Goal: Task Accomplishment & Management: Use online tool/utility

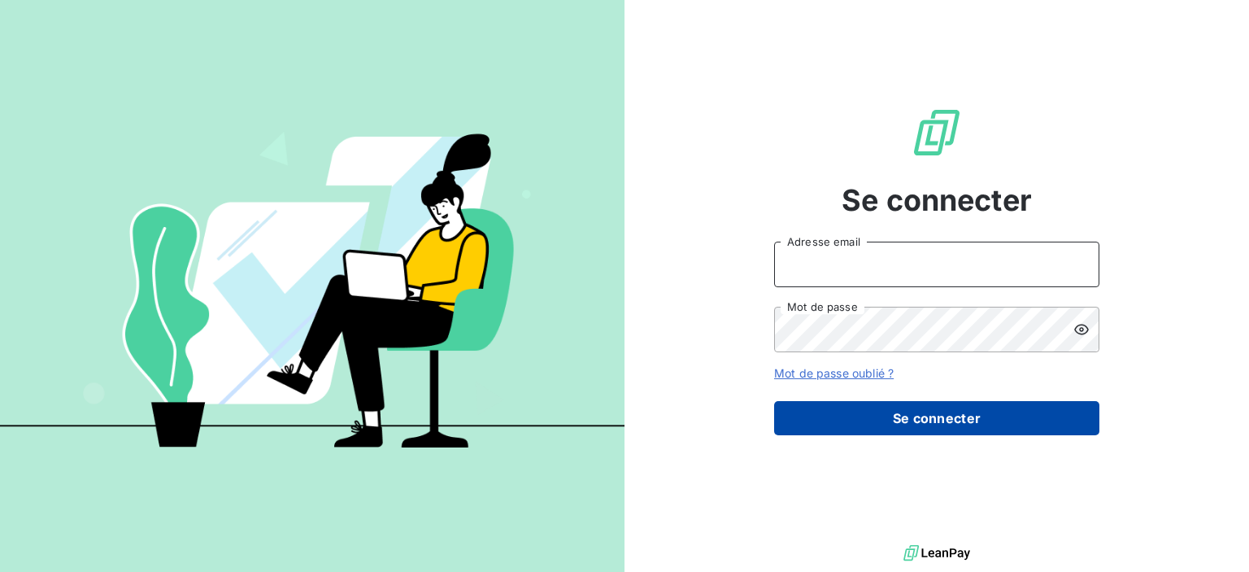
type input "[EMAIL_ADDRESS][DOMAIN_NAME]"
click at [935, 416] on button "Se connecter" at bounding box center [936, 418] width 325 height 34
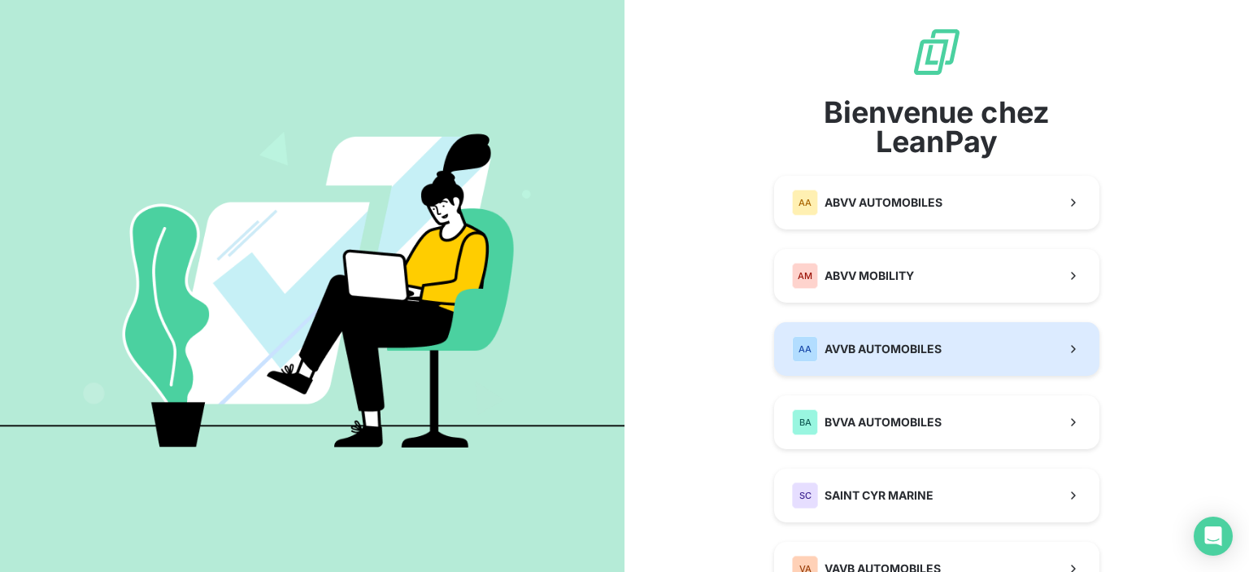
click at [853, 367] on button "AA AVVB AUTOMOBILES" at bounding box center [936, 349] width 325 height 54
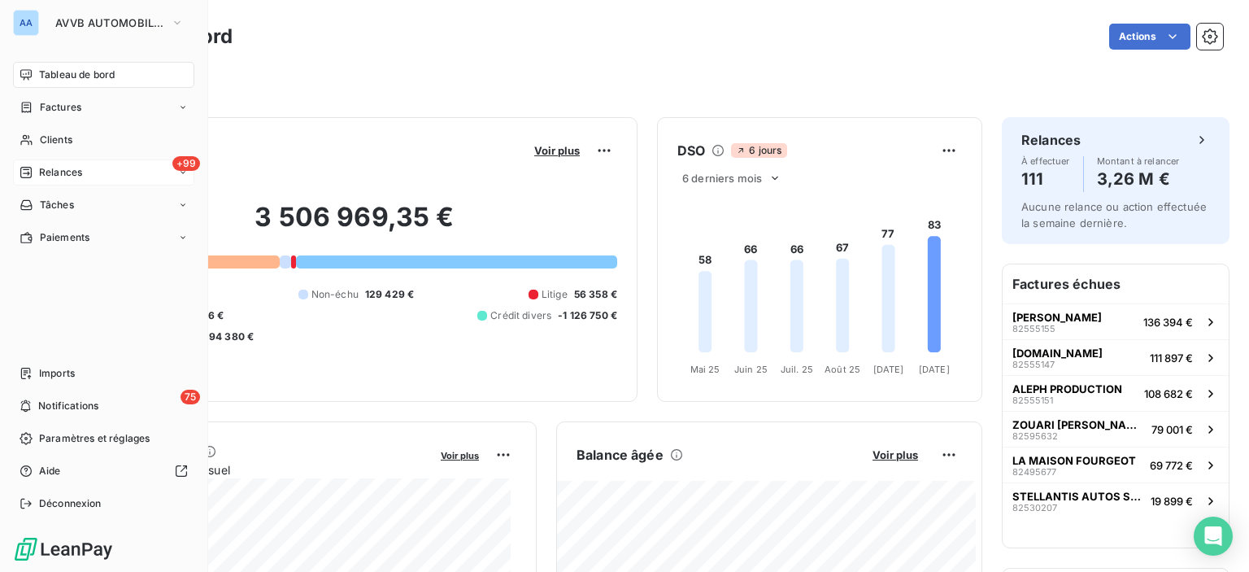
click at [96, 170] on div "+99 Relances" at bounding box center [103, 172] width 181 height 26
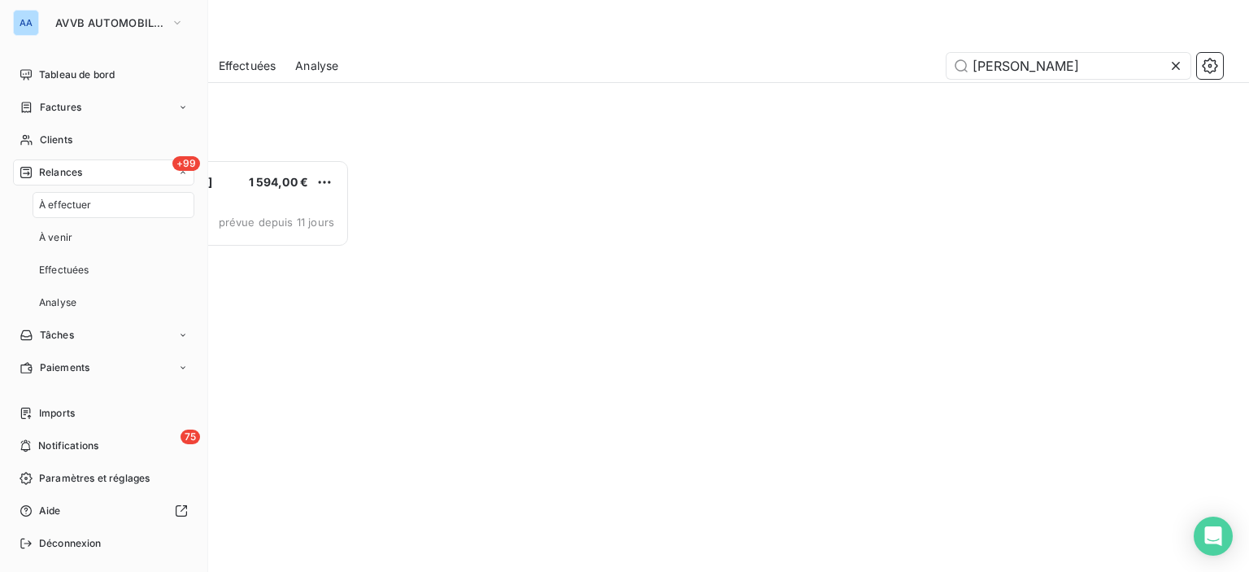
scroll to position [400, 259]
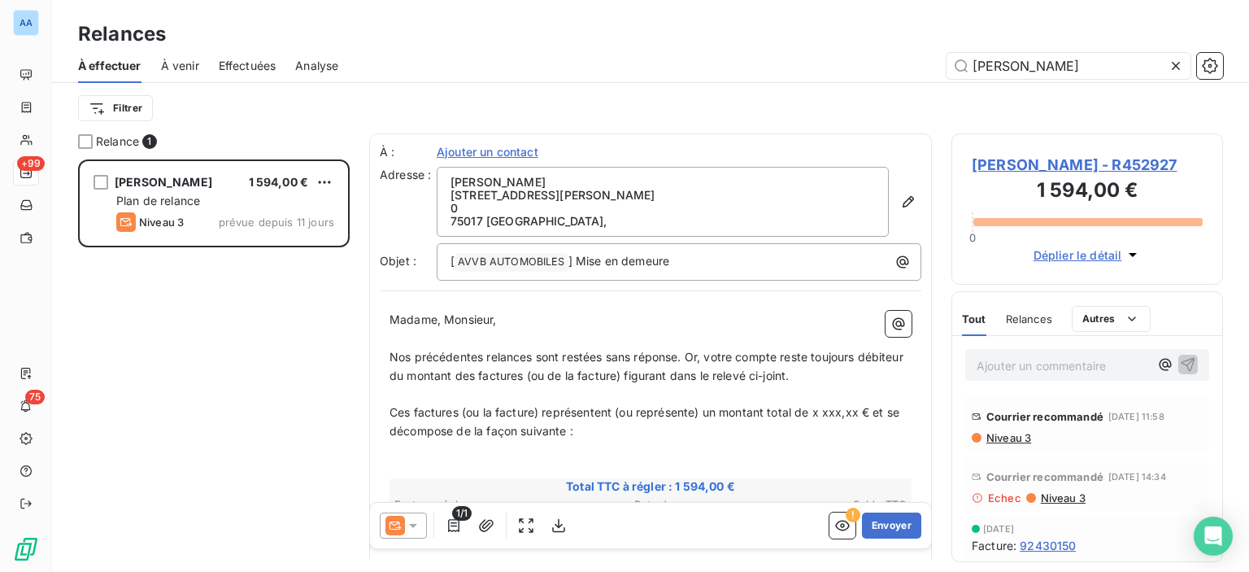
click at [1175, 72] on icon at bounding box center [1176, 66] width 16 height 16
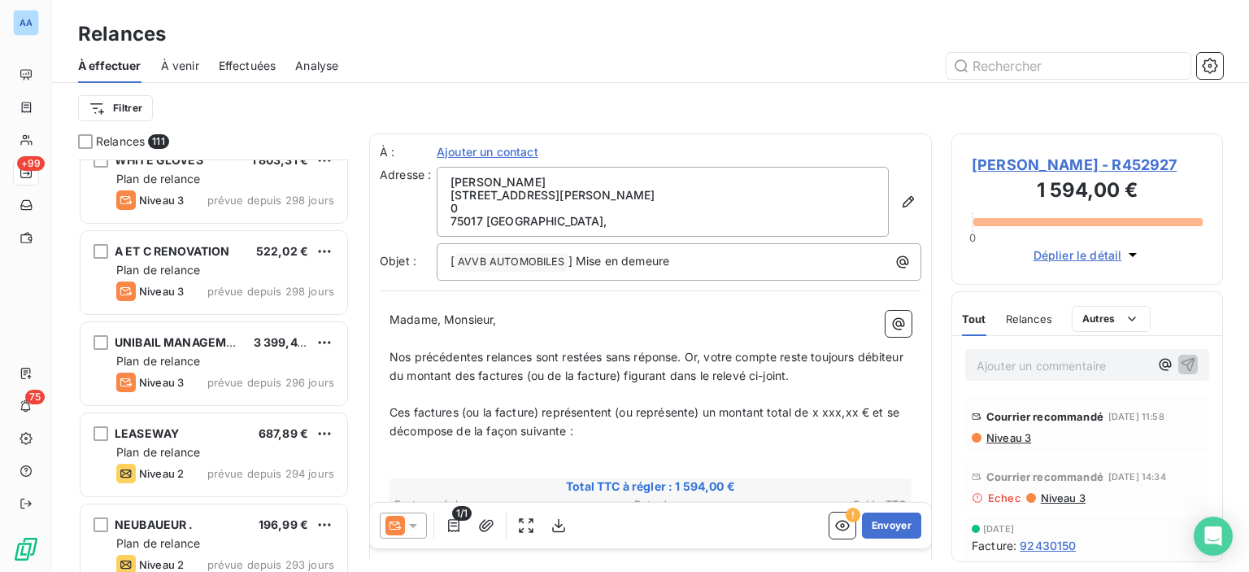
scroll to position [3010, 0]
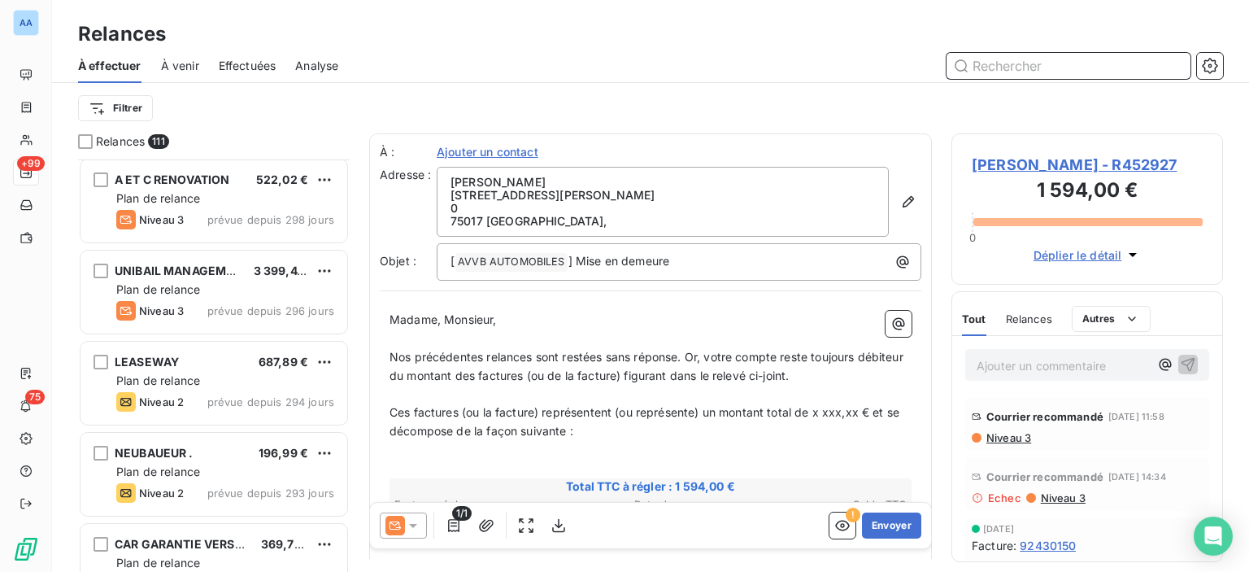
click at [1099, 74] on input "text" at bounding box center [1069, 66] width 244 height 26
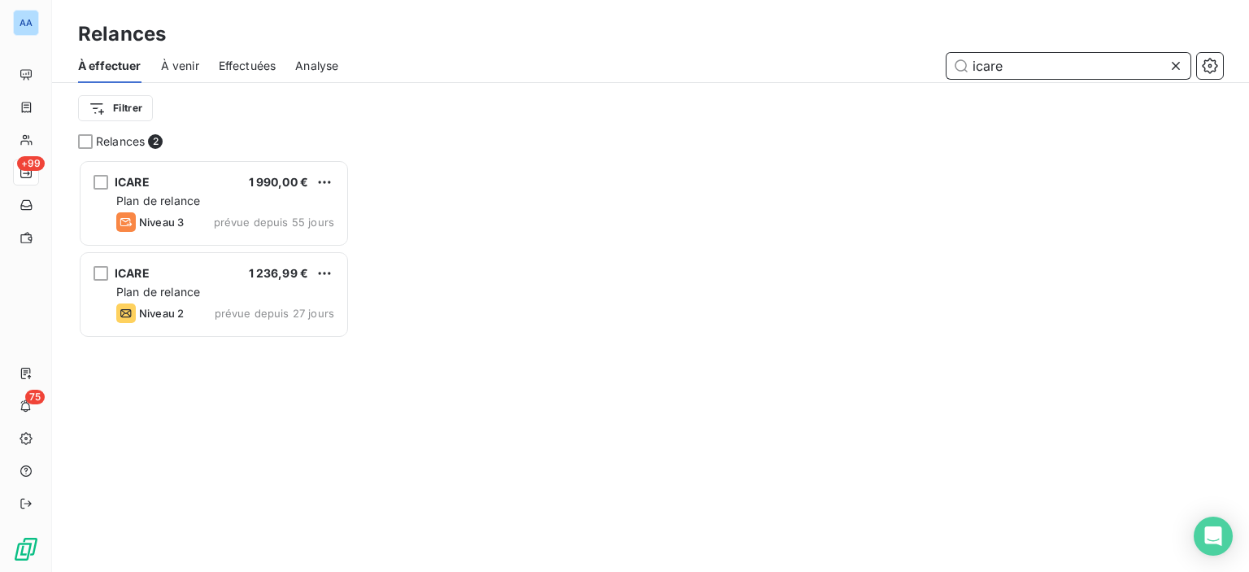
scroll to position [400, 259]
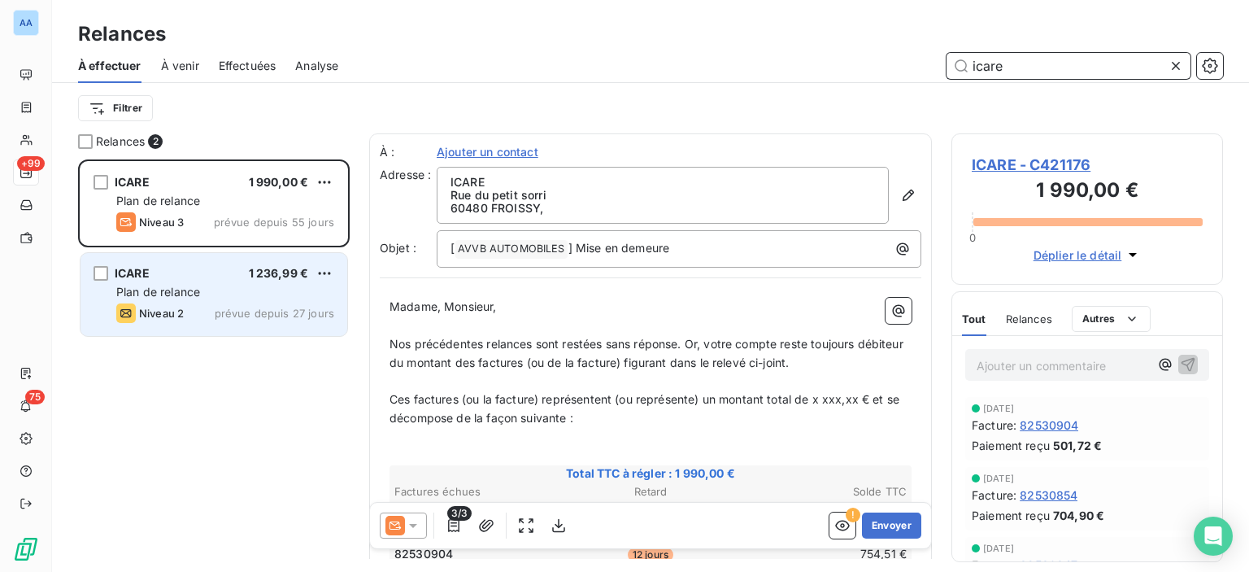
type input "icare"
click at [244, 287] on div "Plan de relance" at bounding box center [225, 292] width 218 height 16
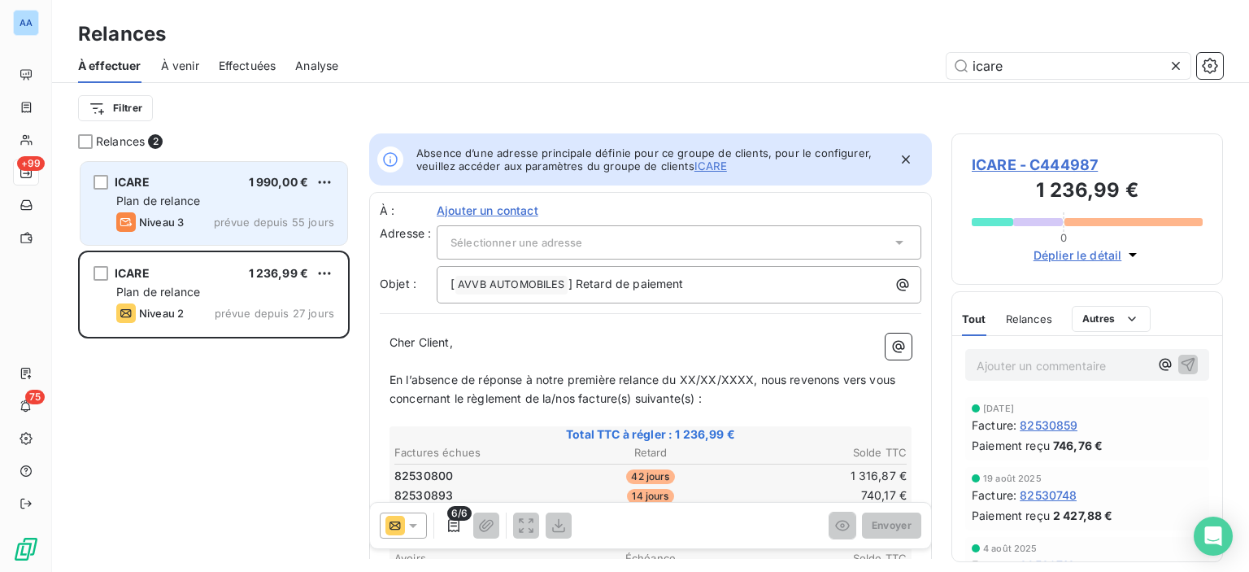
click at [246, 224] on span "prévue depuis 55 jours" at bounding box center [274, 222] width 120 height 13
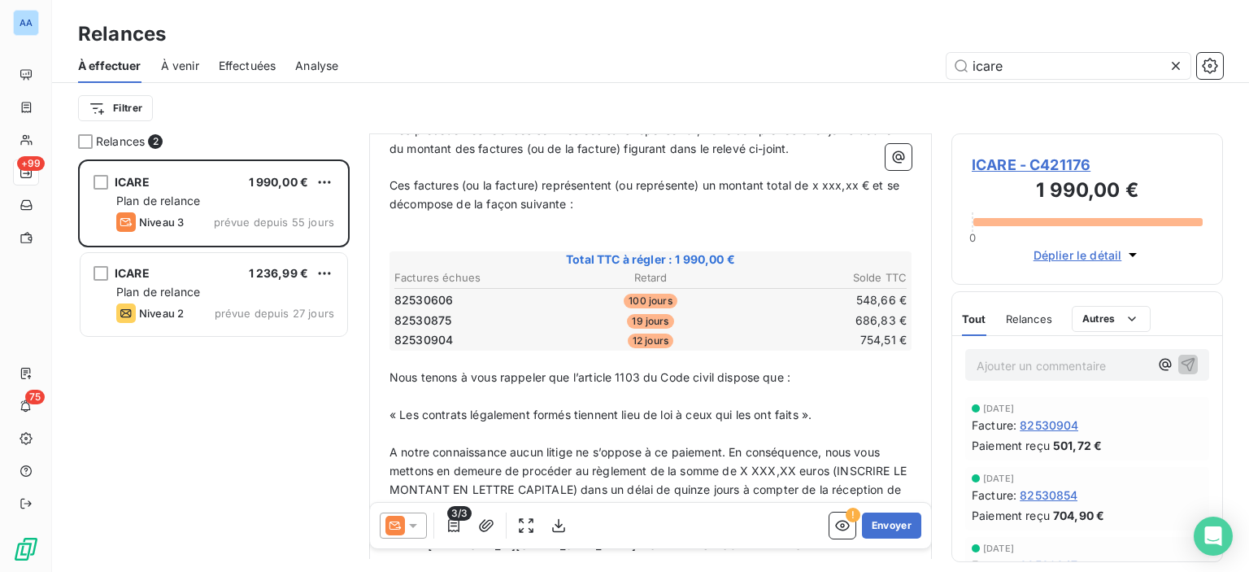
scroll to position [244, 0]
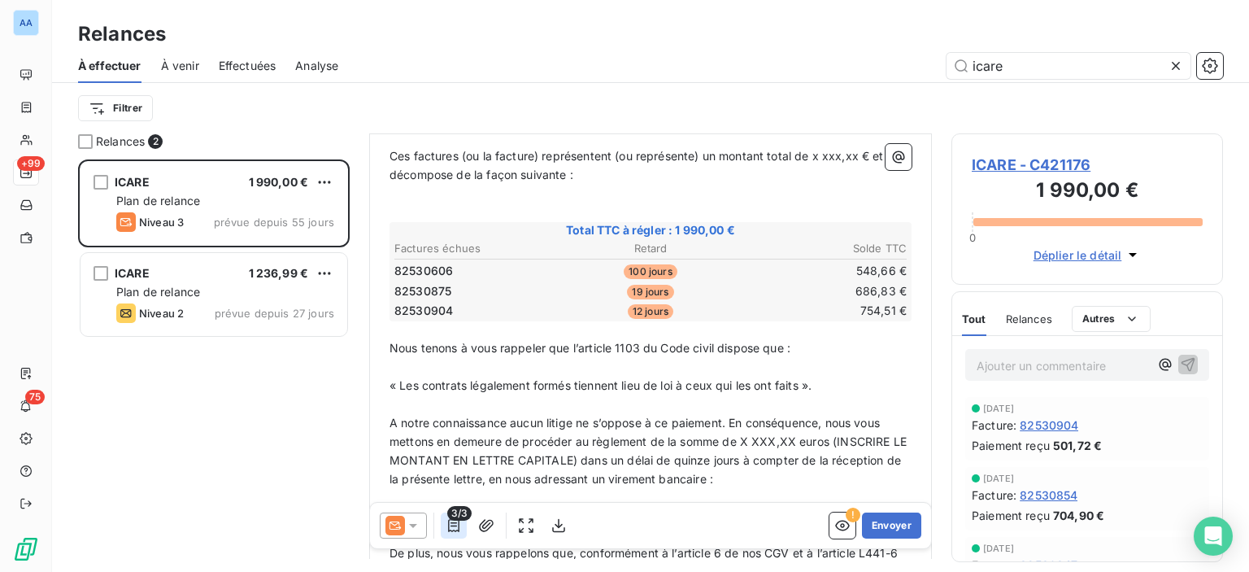
click at [448, 523] on icon "button" at bounding box center [454, 525] width 16 height 16
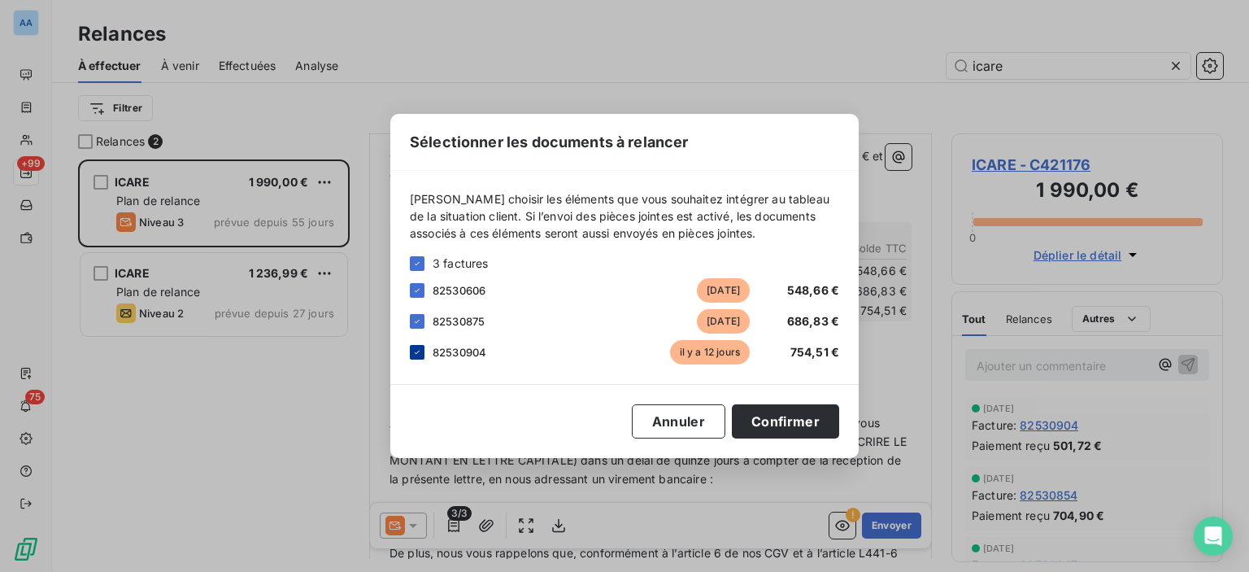
click at [422, 347] on div at bounding box center [417, 352] width 15 height 15
click at [779, 416] on button "Confirmer" at bounding box center [785, 421] width 107 height 34
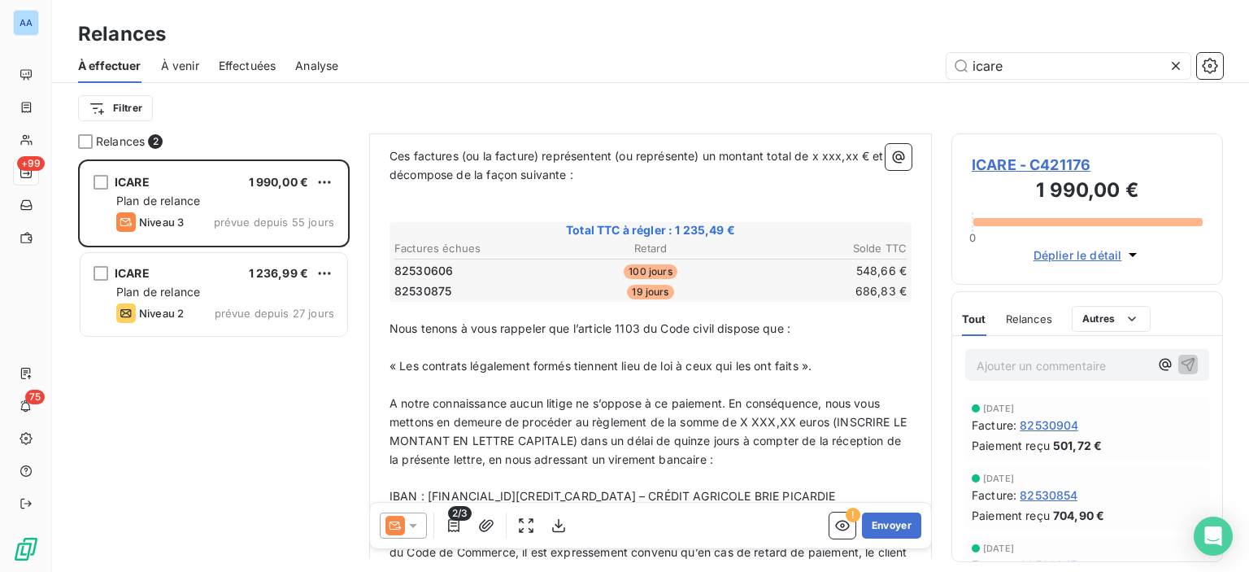
scroll to position [163, 0]
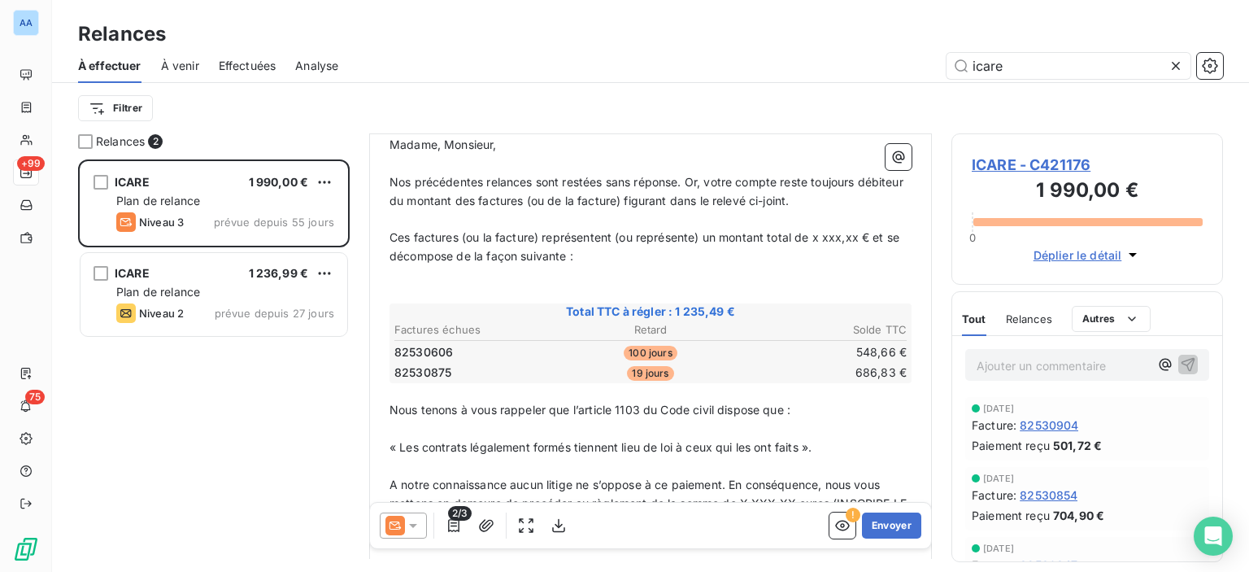
click at [400, 526] on icon at bounding box center [396, 526] width 20 height 20
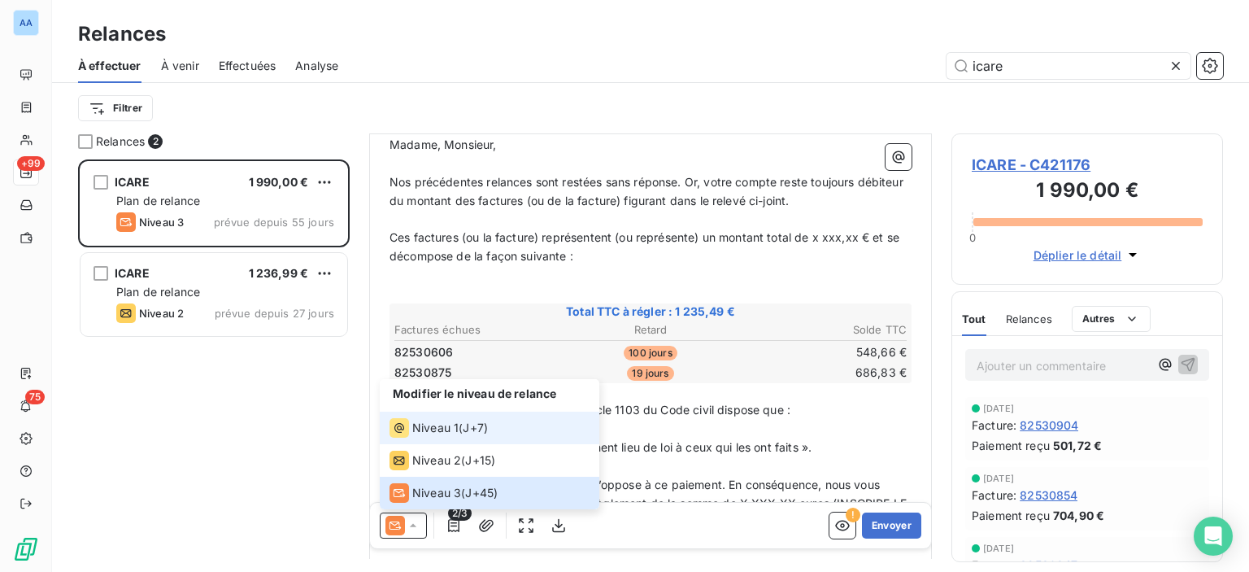
click at [499, 434] on li "Niveau 1 ( J+7 )" at bounding box center [490, 428] width 220 height 33
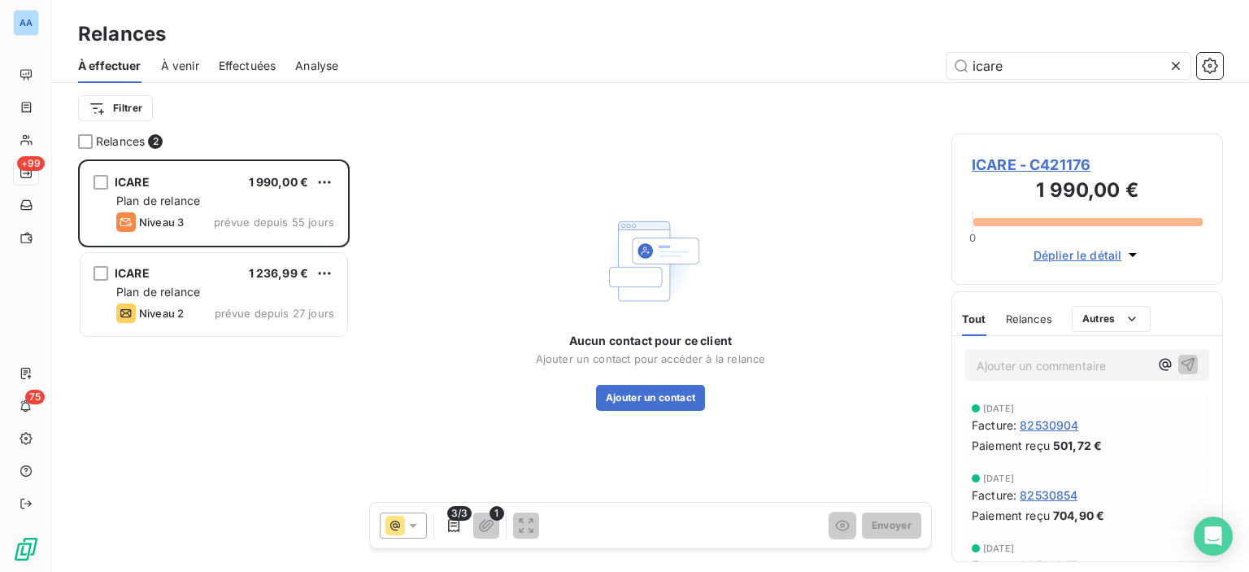
click at [392, 528] on icon at bounding box center [396, 526] width 20 height 20
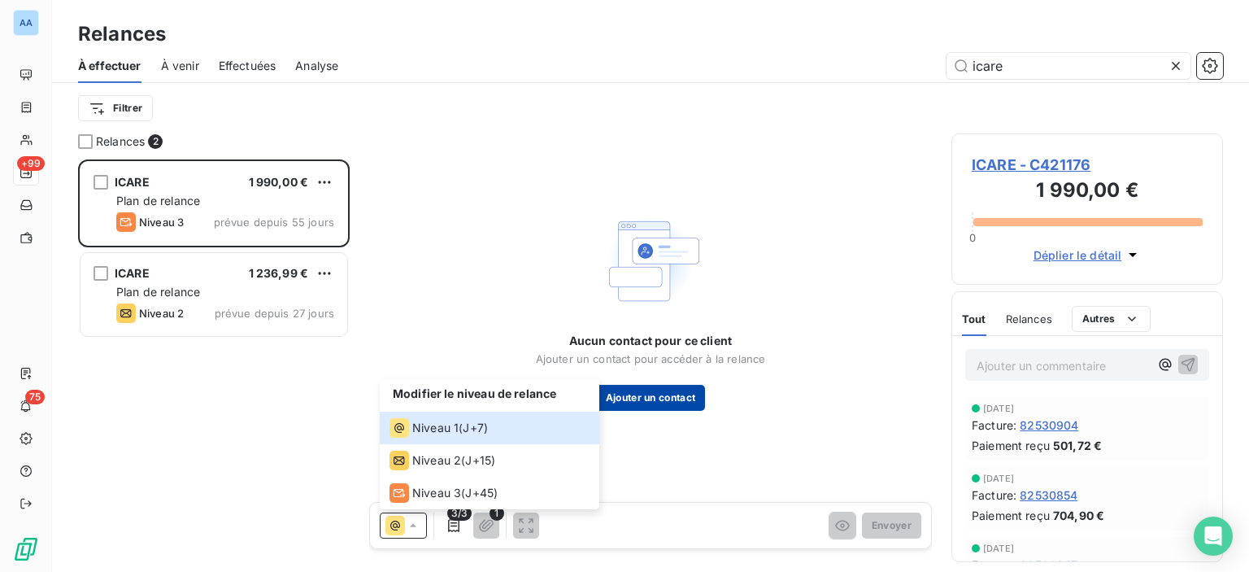
click at [631, 388] on button "Ajouter un contact" at bounding box center [651, 398] width 110 height 26
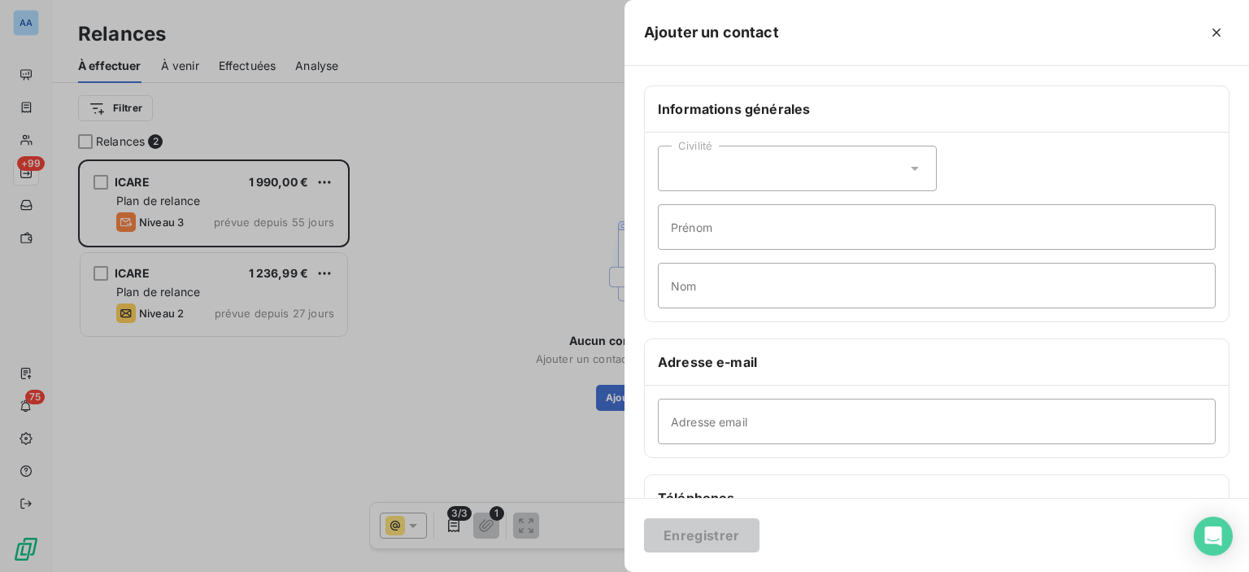
click at [739, 175] on div "Civilité" at bounding box center [797, 169] width 279 height 46
click at [1014, 133] on div "Civilité Madame Monsieur [PERSON_NAME] Nom" at bounding box center [937, 227] width 584 height 189
click at [720, 264] on input "Nom" at bounding box center [937, 286] width 558 height 46
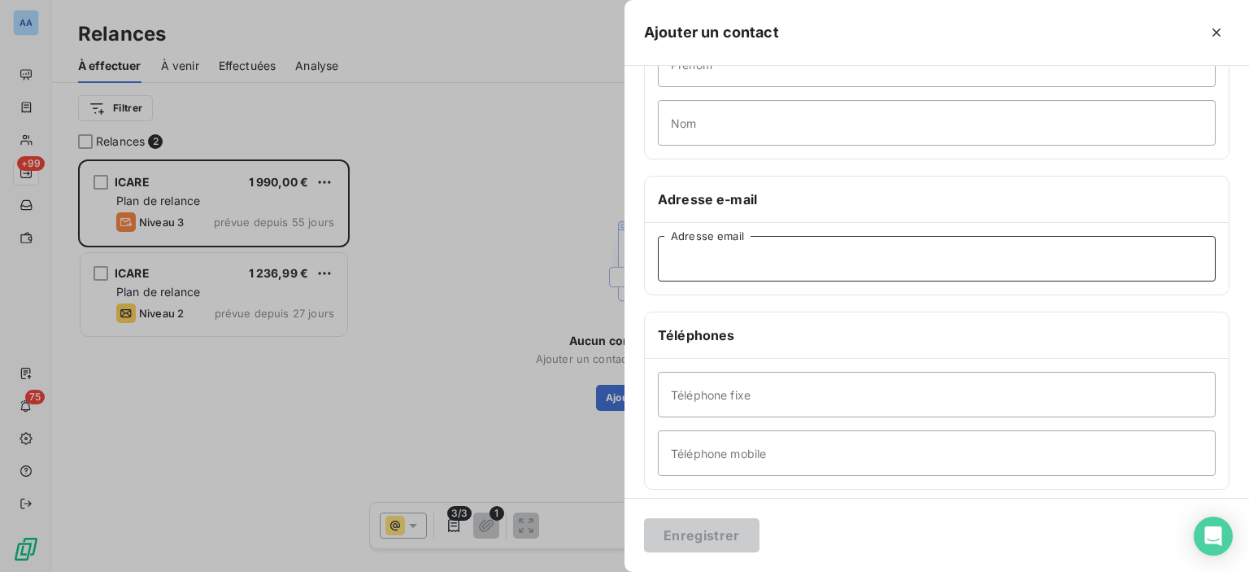
click at [696, 268] on input "Adresse email" at bounding box center [937, 259] width 558 height 46
drag, startPoint x: 696, startPoint y: 268, endPoint x: 671, endPoint y: 259, distance: 27.0
click at [671, 259] on input "Adresse email" at bounding box center [937, 259] width 558 height 46
drag, startPoint x: 679, startPoint y: 261, endPoint x: 592, endPoint y: 505, distance: 259.1
click at [566, 521] on div at bounding box center [624, 286] width 1249 height 572
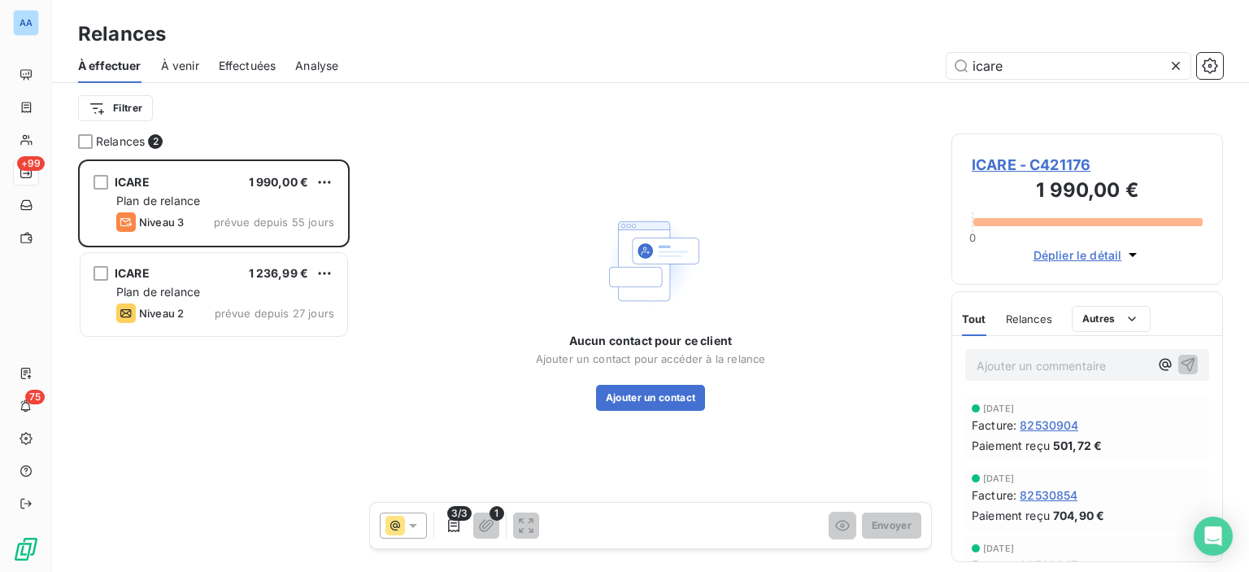
drag, startPoint x: 384, startPoint y: 531, endPoint x: 413, endPoint y: 510, distance: 36.1
click at [386, 531] on div at bounding box center [403, 525] width 47 height 26
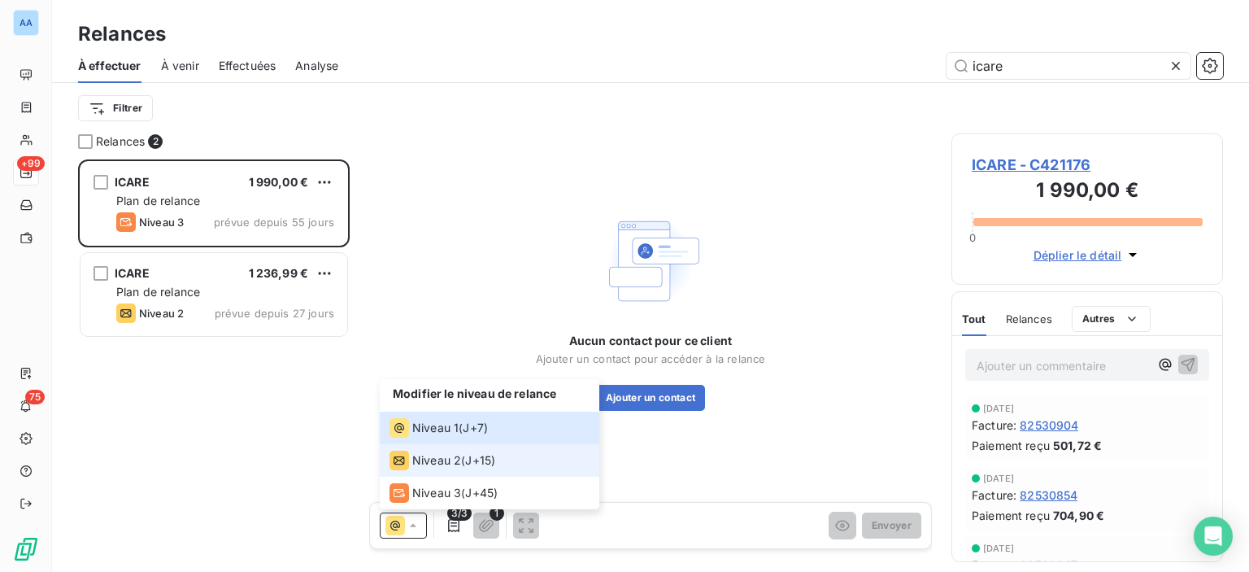
click at [449, 460] on span "Niveau 2" at bounding box center [436, 460] width 49 height 16
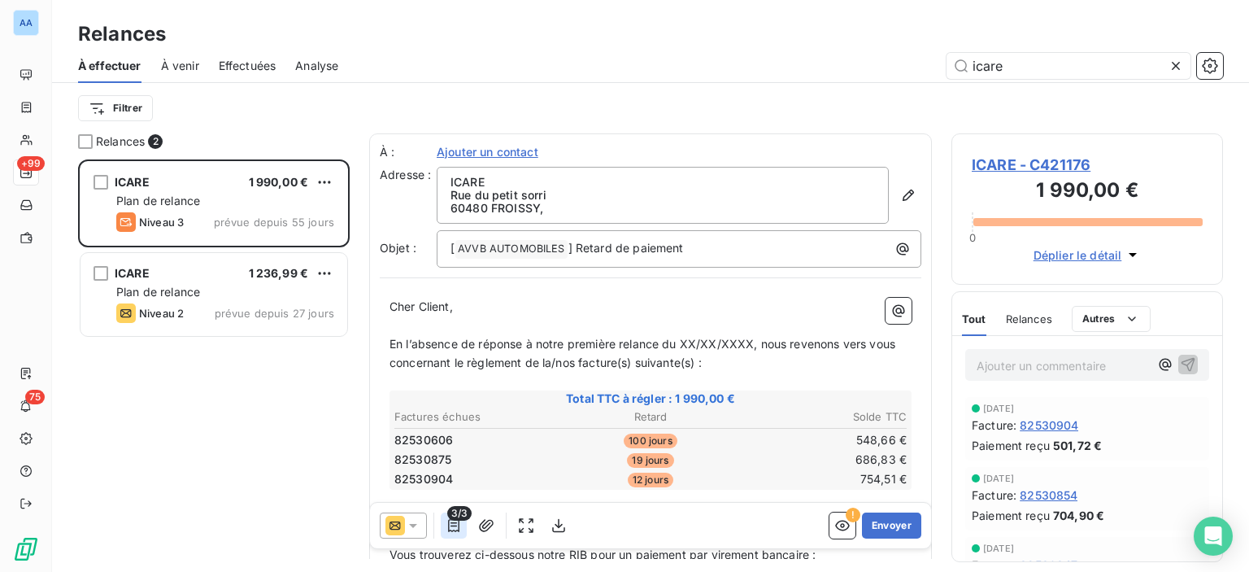
click at [455, 534] on button "button" at bounding box center [454, 525] width 26 height 26
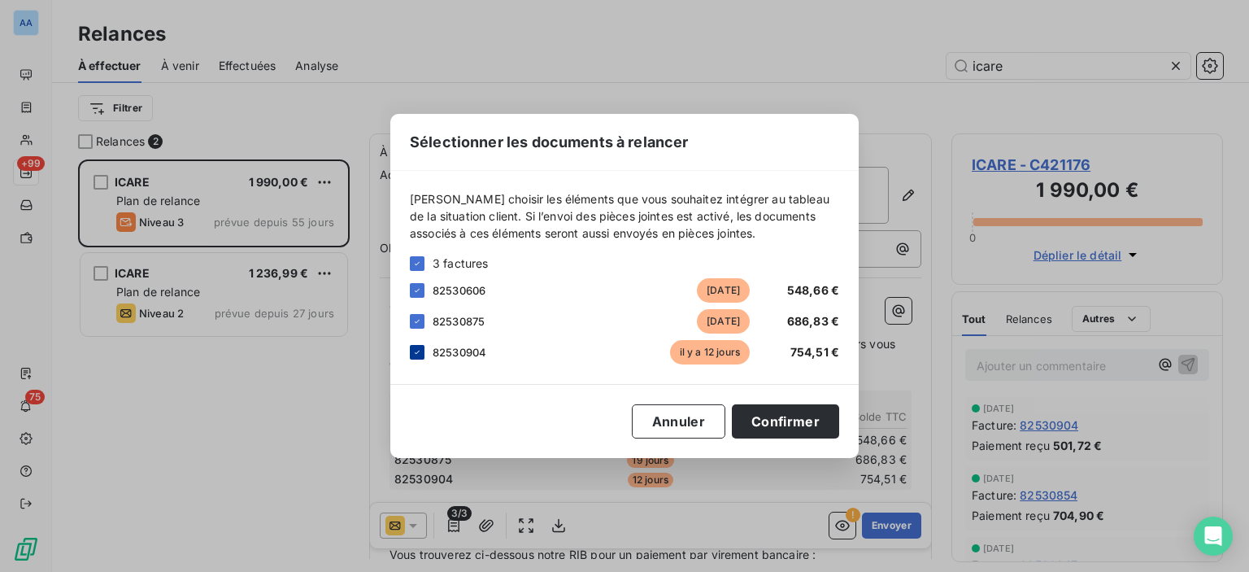
click at [423, 347] on div at bounding box center [417, 352] width 15 height 15
click at [765, 421] on button "Confirmer" at bounding box center [785, 421] width 107 height 34
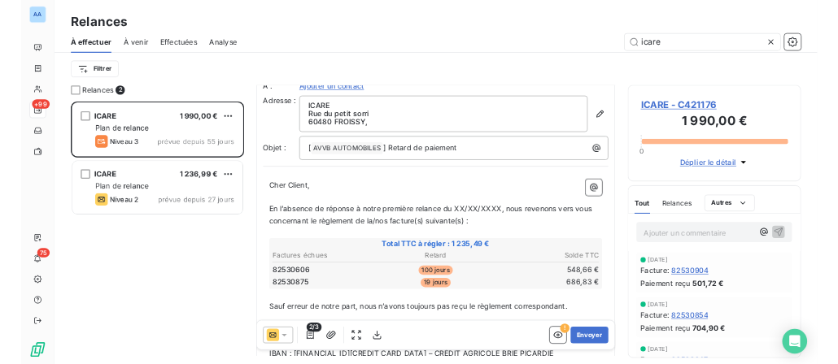
scroll to position [0, 0]
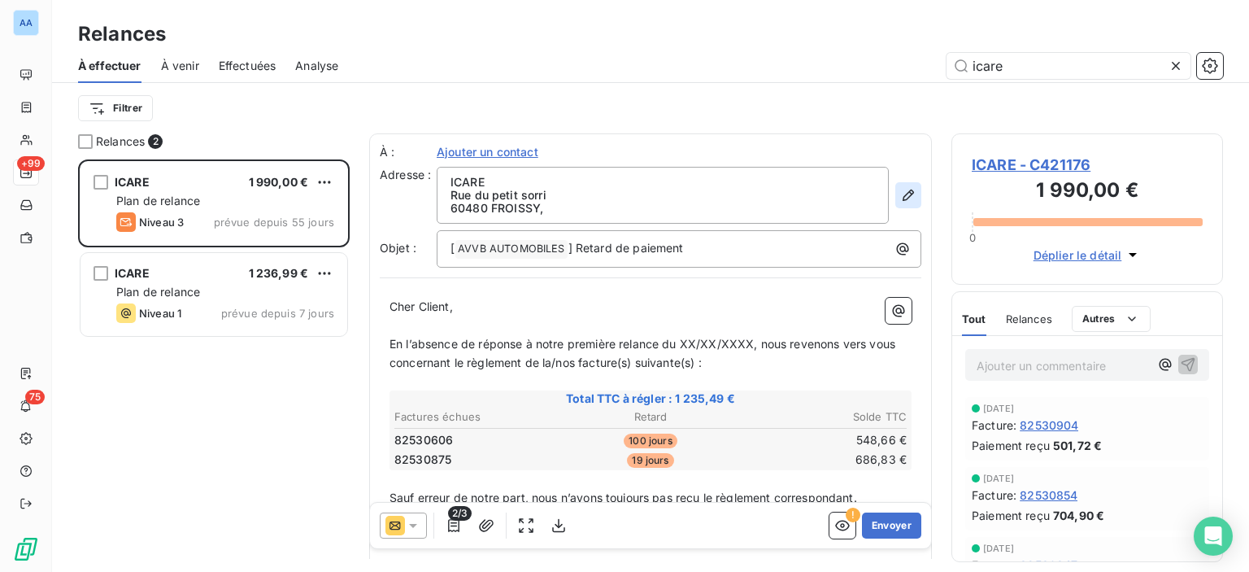
click at [896, 199] on button "button" at bounding box center [909, 195] width 26 height 26
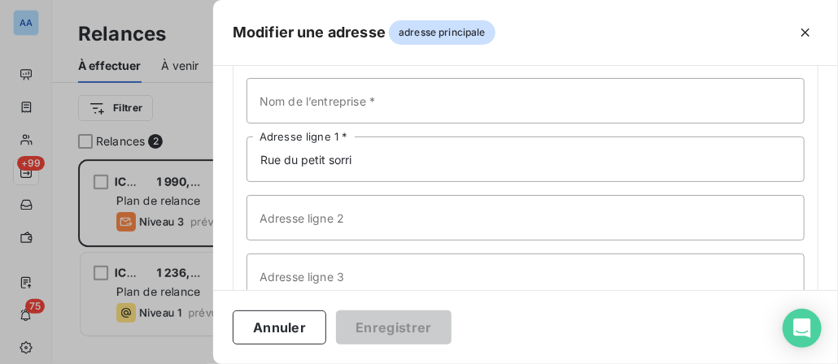
scroll to position [163, 0]
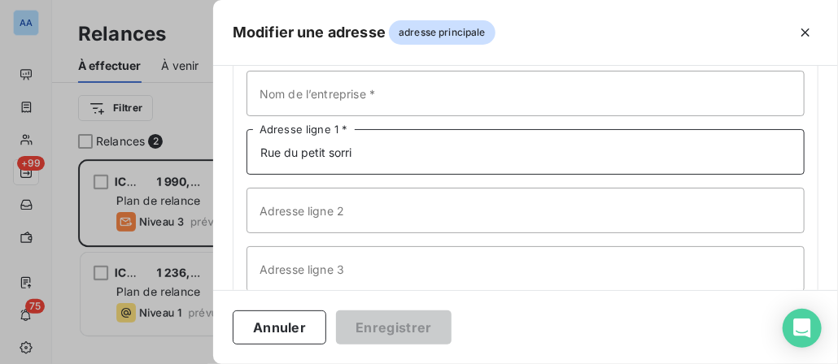
drag, startPoint x: 381, startPoint y: 159, endPoint x: 227, endPoint y: 144, distance: 154.4
click at [227, 144] on div "Les champs marqués d’un astérisque (*) sont obligatoires. Adresse postale ICARE…" at bounding box center [525, 183] width 625 height 520
type input "CS 25803"
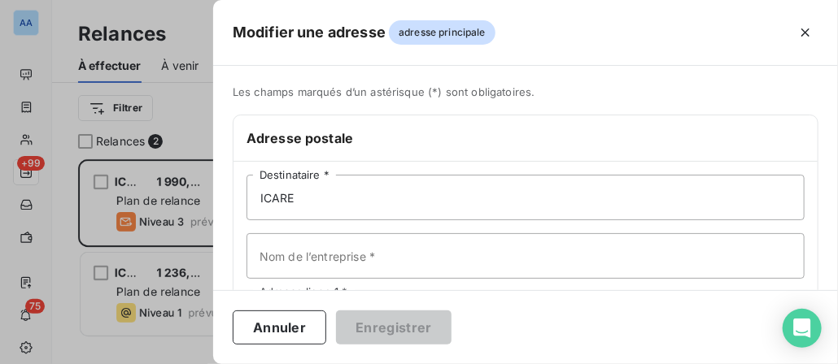
scroll to position [313, 0]
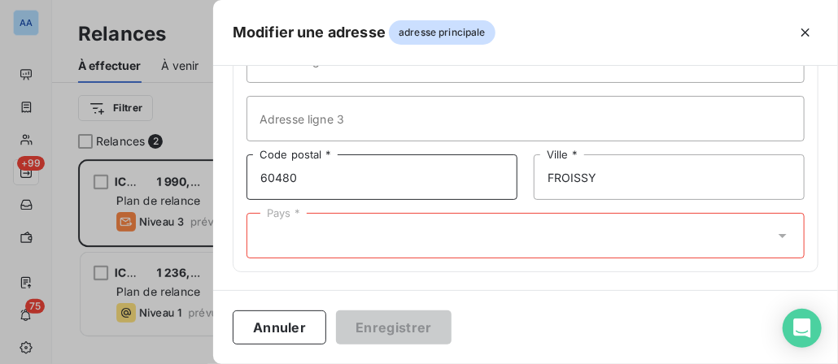
drag, startPoint x: 318, startPoint y: 162, endPoint x: 210, endPoint y: 173, distance: 108.8
click at [210, 364] on div "Modifier une adresse adresse principale Les champs marqués d’un [DEMOGRAPHIC_DA…" at bounding box center [419, 364] width 838 height 0
type input "72058"
drag, startPoint x: 520, startPoint y: 161, endPoint x: 499, endPoint y: 158, distance: 21.4
click at [499, 158] on div "72058 Code postal * FROISSY Ville *" at bounding box center [525, 178] width 558 height 46
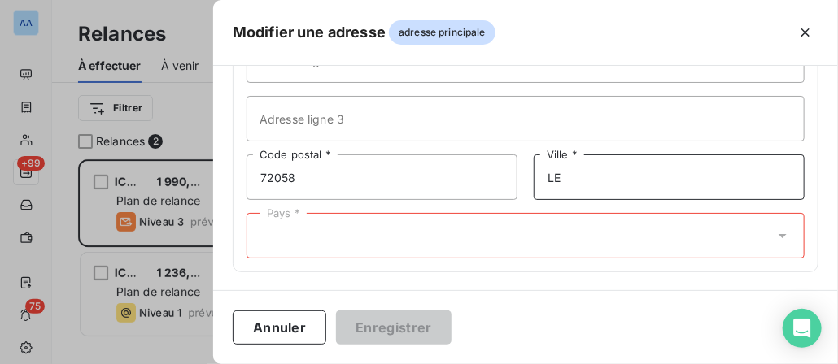
type input "LE MANS CEDEX 02"
drag, startPoint x: 352, startPoint y: 248, endPoint x: 329, endPoint y: 229, distance: 30.1
click at [351, 247] on div "Pays *" at bounding box center [525, 236] width 558 height 46
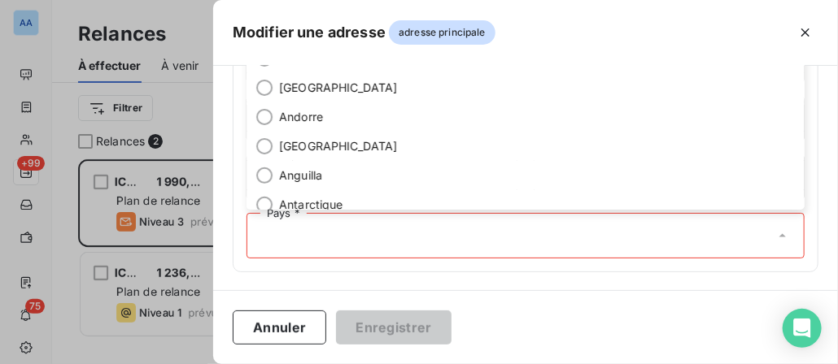
click at [329, 73] on li "[GEOGRAPHIC_DATA]" at bounding box center [525, 58] width 558 height 29
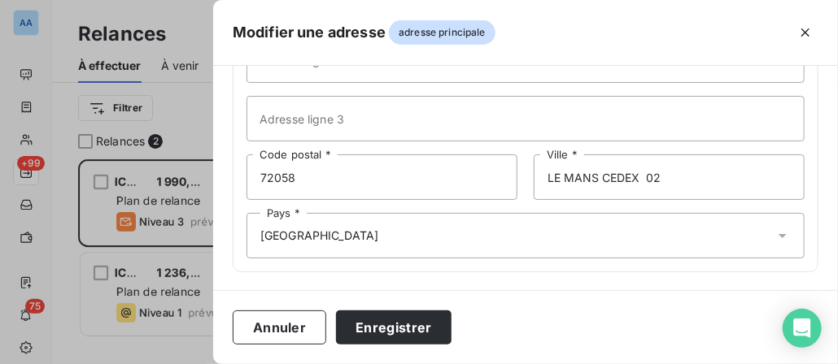
click at [356, 229] on div "Pays * [GEOGRAPHIC_DATA]" at bounding box center [525, 236] width 558 height 46
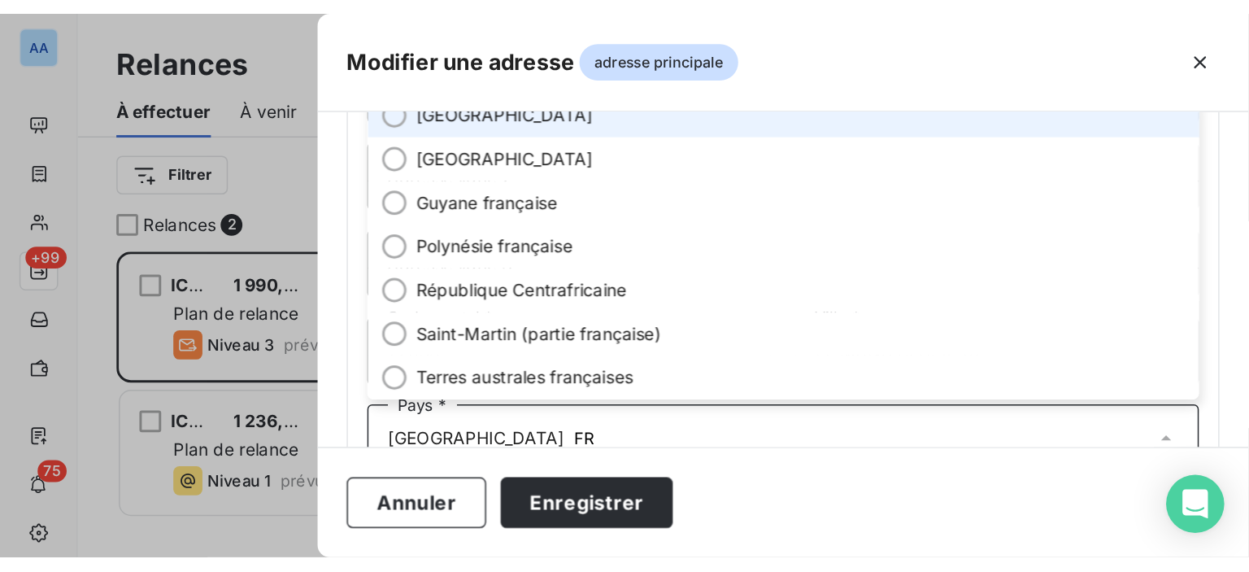
scroll to position [251, 0]
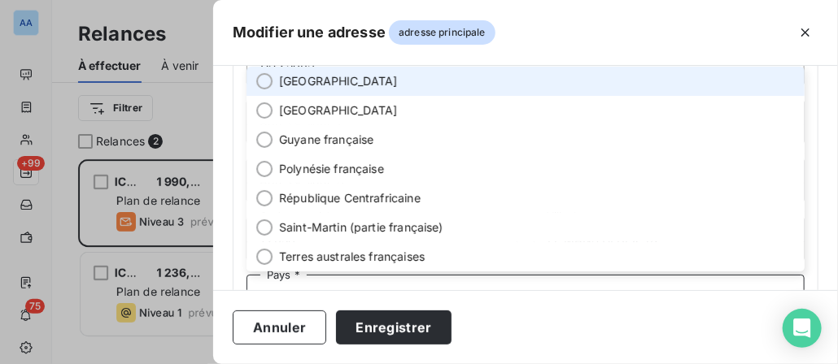
click at [293, 68] on li "[GEOGRAPHIC_DATA]" at bounding box center [525, 81] width 558 height 29
type input "FR"
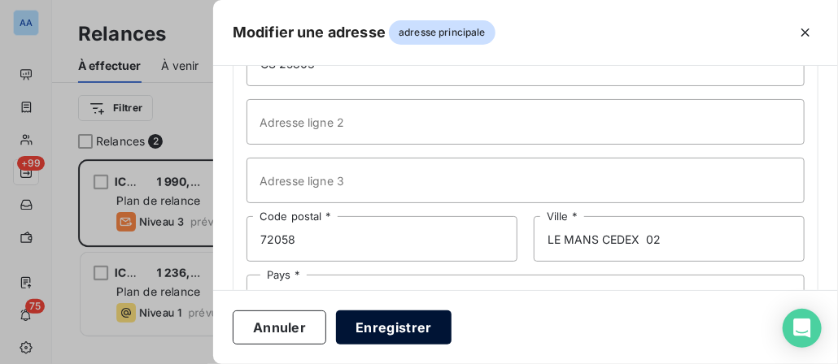
click at [410, 331] on button "Enregistrer" at bounding box center [394, 328] width 116 height 34
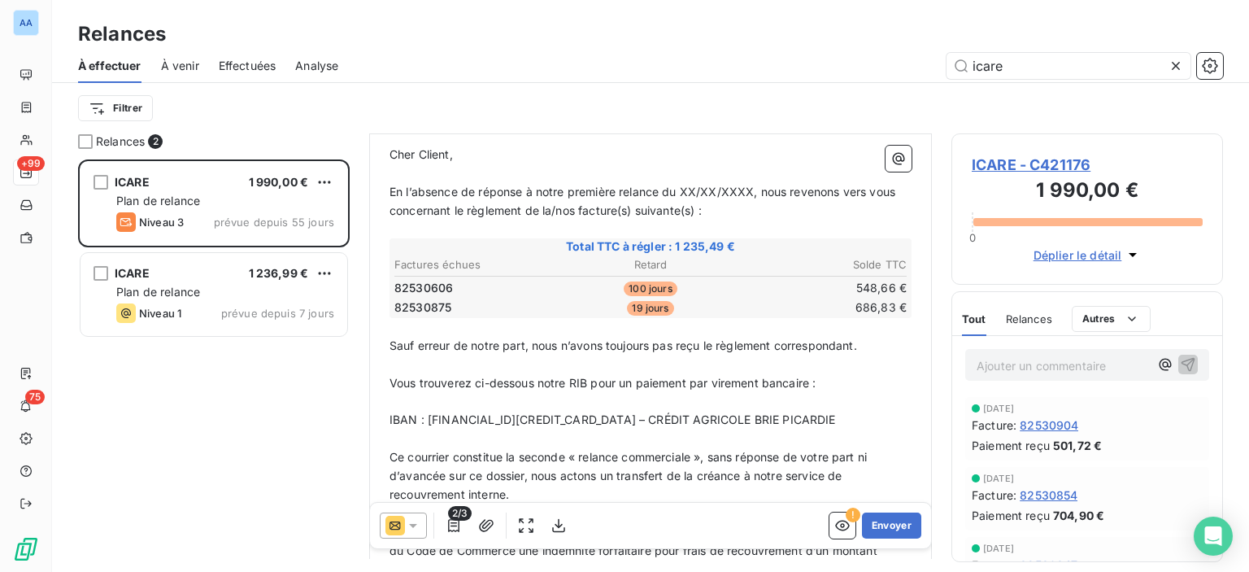
scroll to position [163, 0]
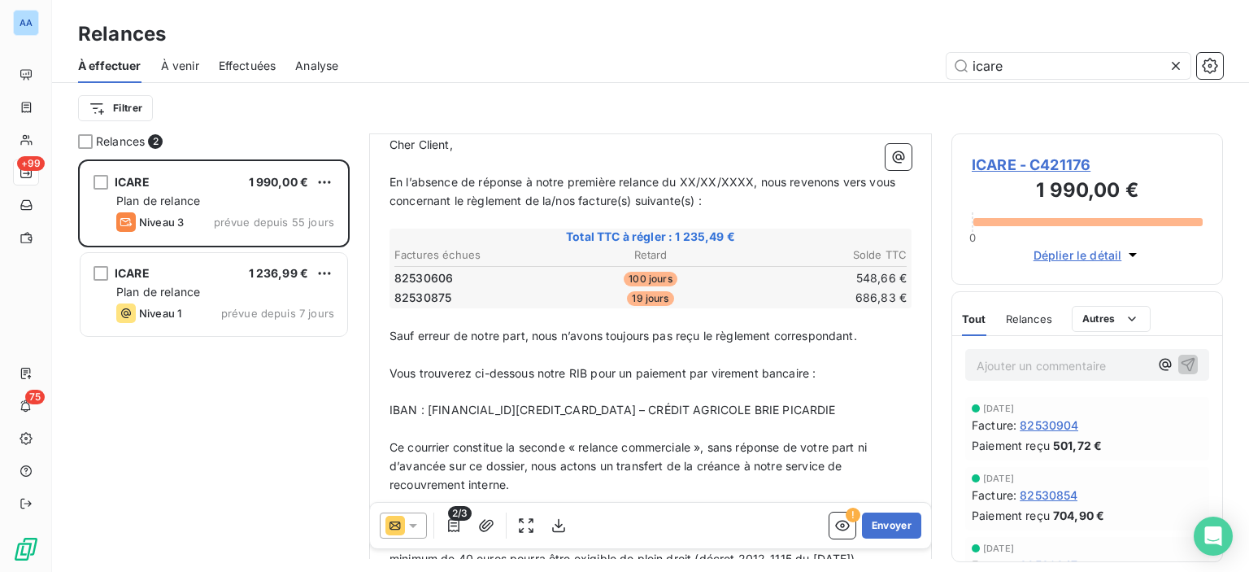
click at [748, 175] on span "En l’absence de réponse à notre première relance du XX/XX/XXXX, nous revenons v…" at bounding box center [644, 191] width 509 height 33
drag, startPoint x: 667, startPoint y: 178, endPoint x: 755, endPoint y: 175, distance: 87.9
click at [755, 175] on span "En l’absence de réponse à notre première relance du XX/XX/XXXX, nous revenons v…" at bounding box center [644, 191] width 509 height 33
drag, startPoint x: 459, startPoint y: 197, endPoint x: 647, endPoint y: 204, distance: 188.8
click at [647, 204] on p "En l’absence de réponse à notre première relance, nous revenons vers vous conce…" at bounding box center [651, 191] width 522 height 37
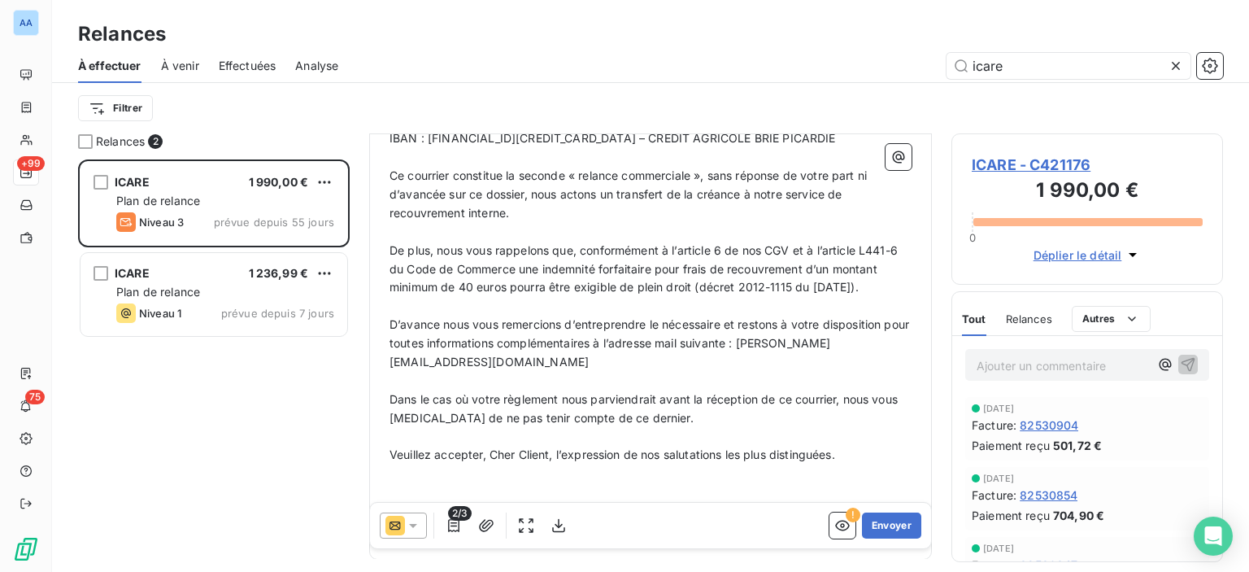
scroll to position [477, 0]
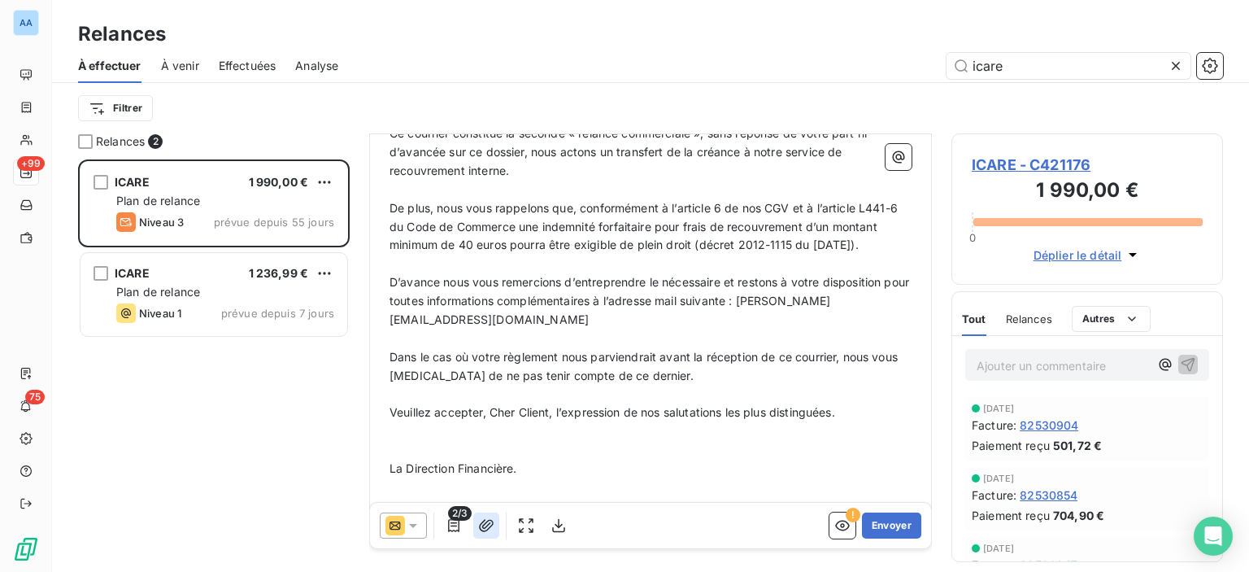
click at [483, 521] on icon "button" at bounding box center [486, 525] width 15 height 12
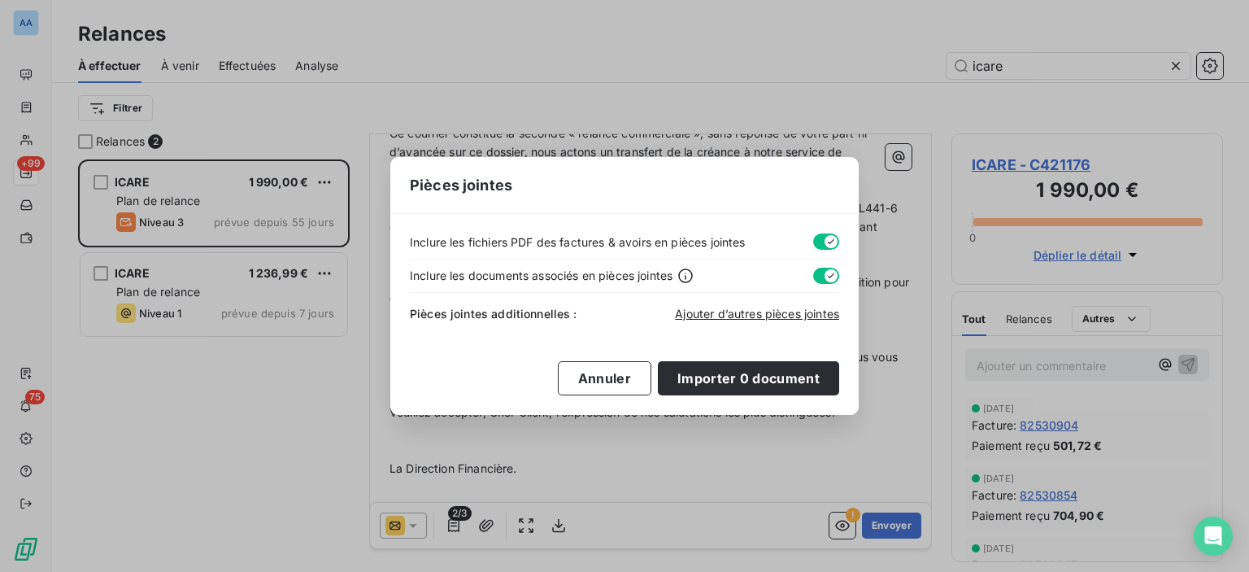
click at [727, 314] on span "Ajouter d’autres pièces jointes" at bounding box center [757, 314] width 164 height 14
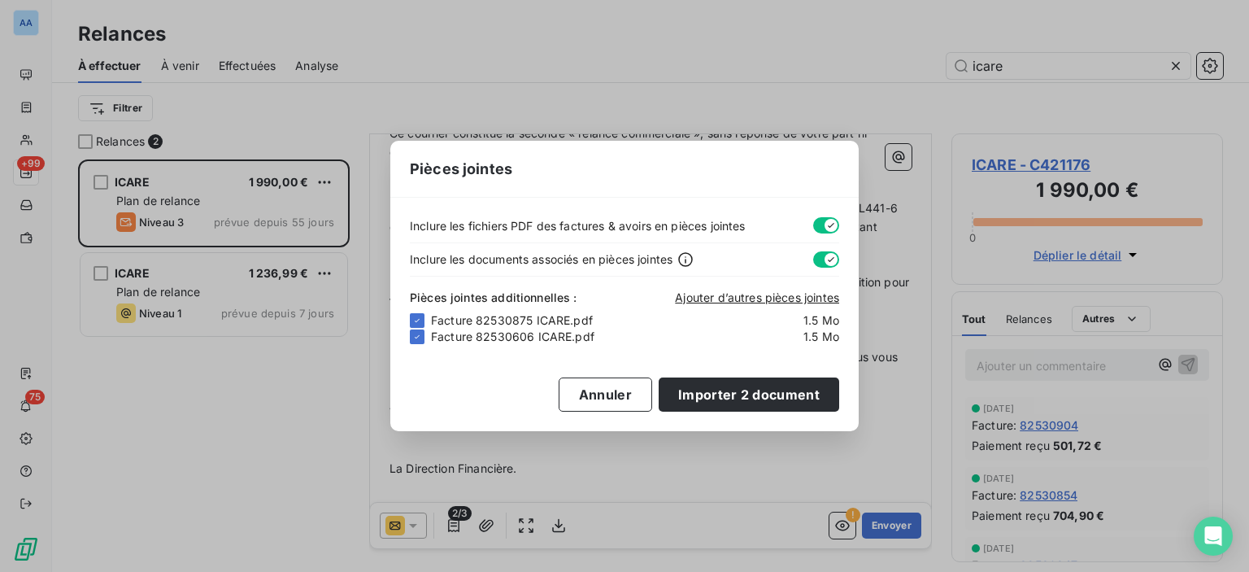
click at [782, 412] on div "Inclure les fichiers PDF des factures & avoirs en pièces jointes Inclure les do…" at bounding box center [624, 314] width 469 height 233
click at [778, 394] on button "Importer 2 document" at bounding box center [749, 394] width 181 height 34
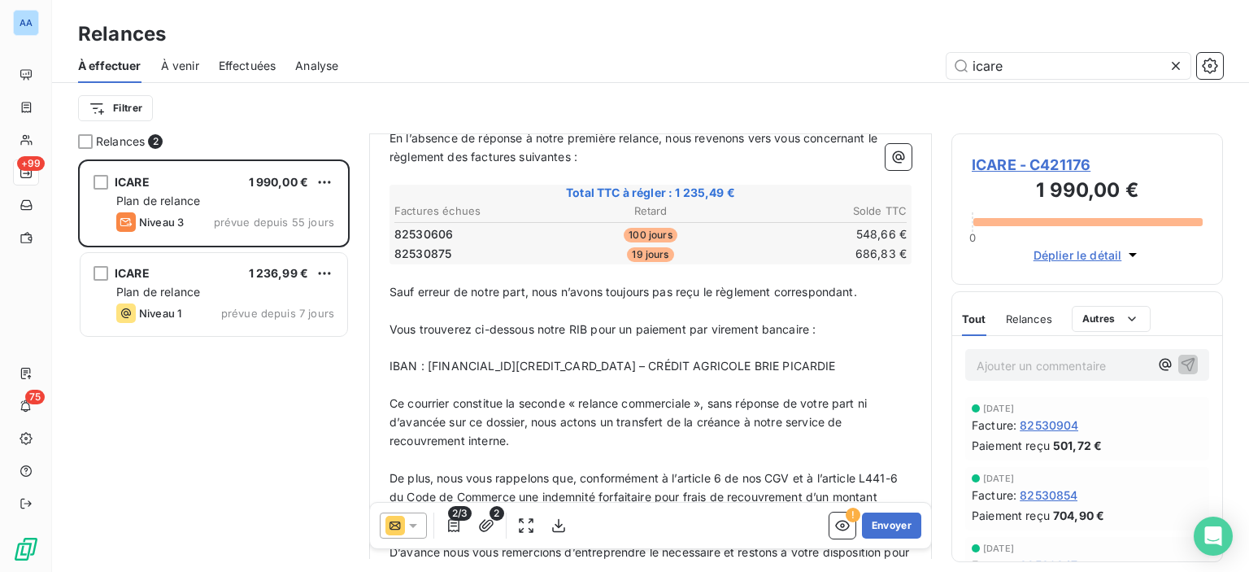
scroll to position [244, 0]
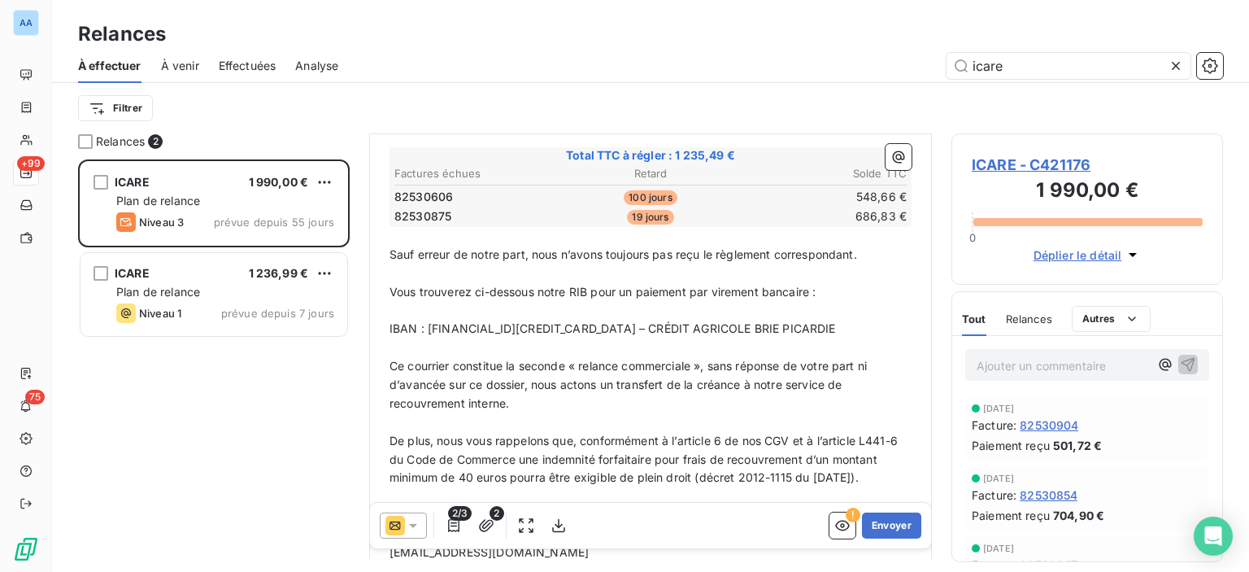
click at [717, 247] on span "Sauf erreur de notre part, nous n’avons toujours pas reçu le règlement correspo…" at bounding box center [624, 254] width 468 height 14
click at [782, 250] on span "Sauf erreur de notre part, nous n’avons toujours pas reçu les règlement corresp…" at bounding box center [626, 254] width 473 height 14
click at [763, 288] on span "Vous trouverez ci-dessous notre RIB pour un paiement par virement bancaire :" at bounding box center [603, 292] width 426 height 14
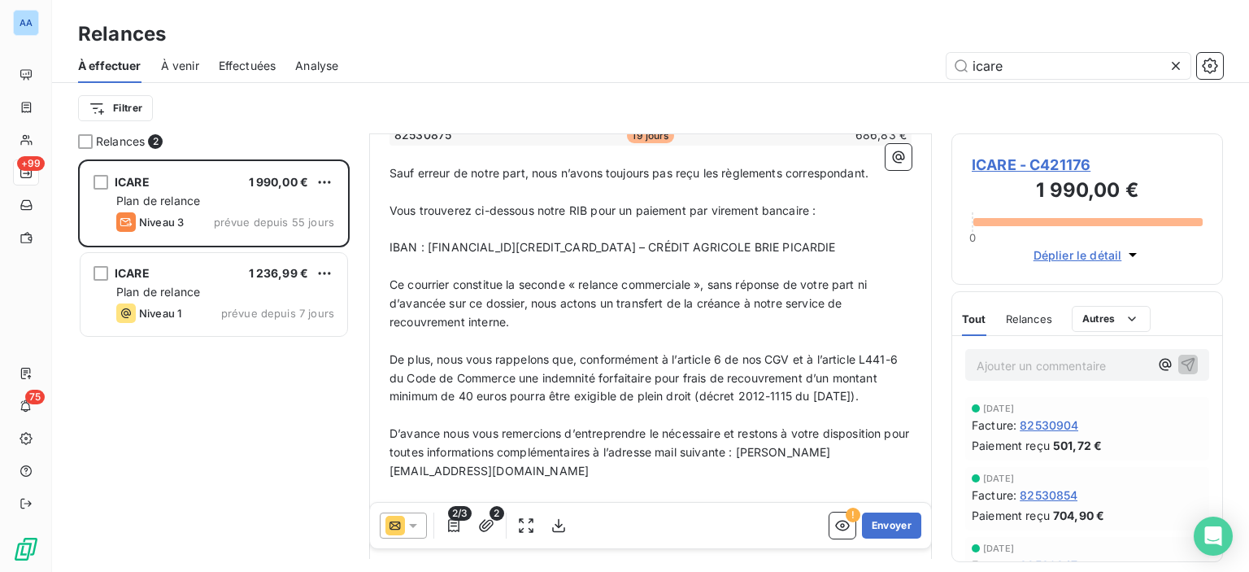
scroll to position [407, 0]
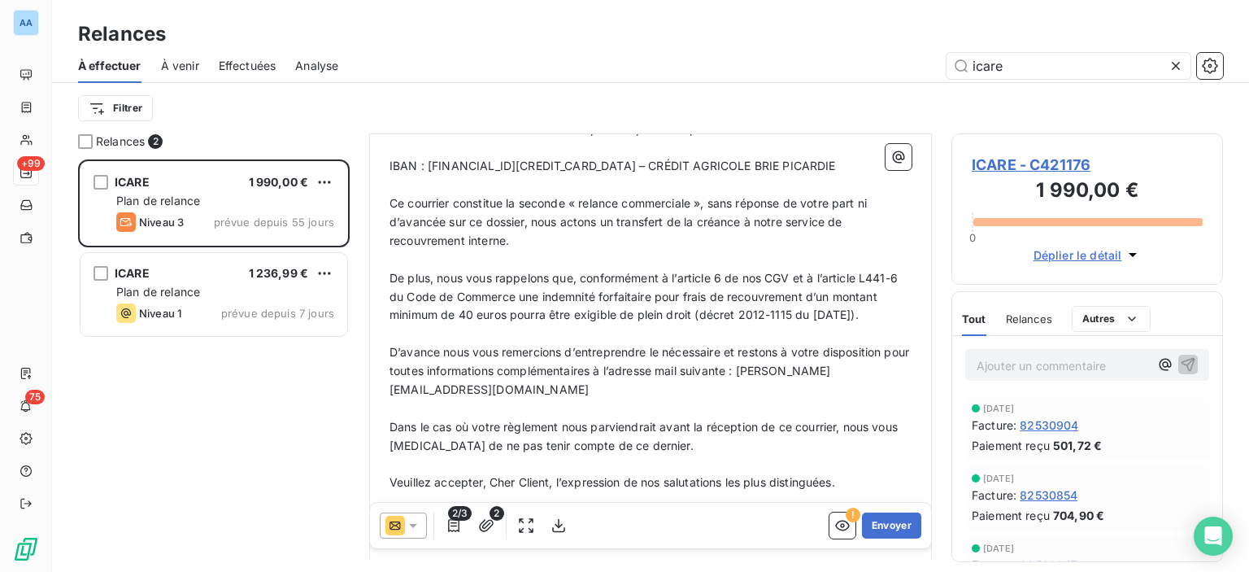
drag, startPoint x: 865, startPoint y: 305, endPoint x: 377, endPoint y: 272, distance: 489.1
click at [377, 272] on div "À : Ajouter un contact Adresse : ICARE CS 25803 72058 LE MANS CEDEX 02 , France…" at bounding box center [650, 158] width 563 height 860
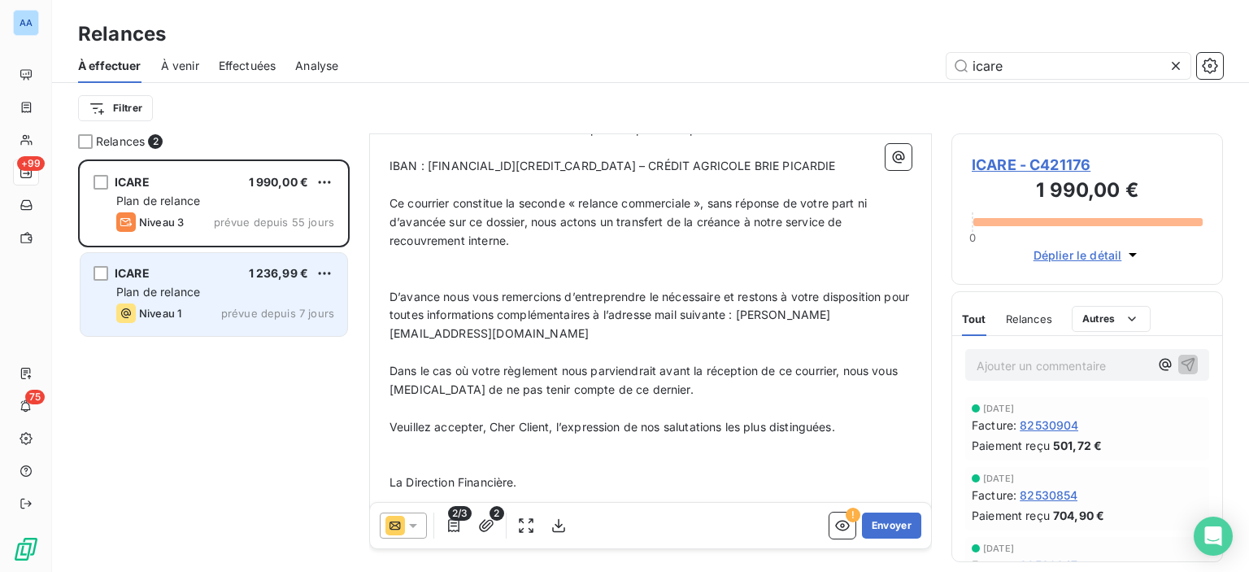
scroll to position [403, 0]
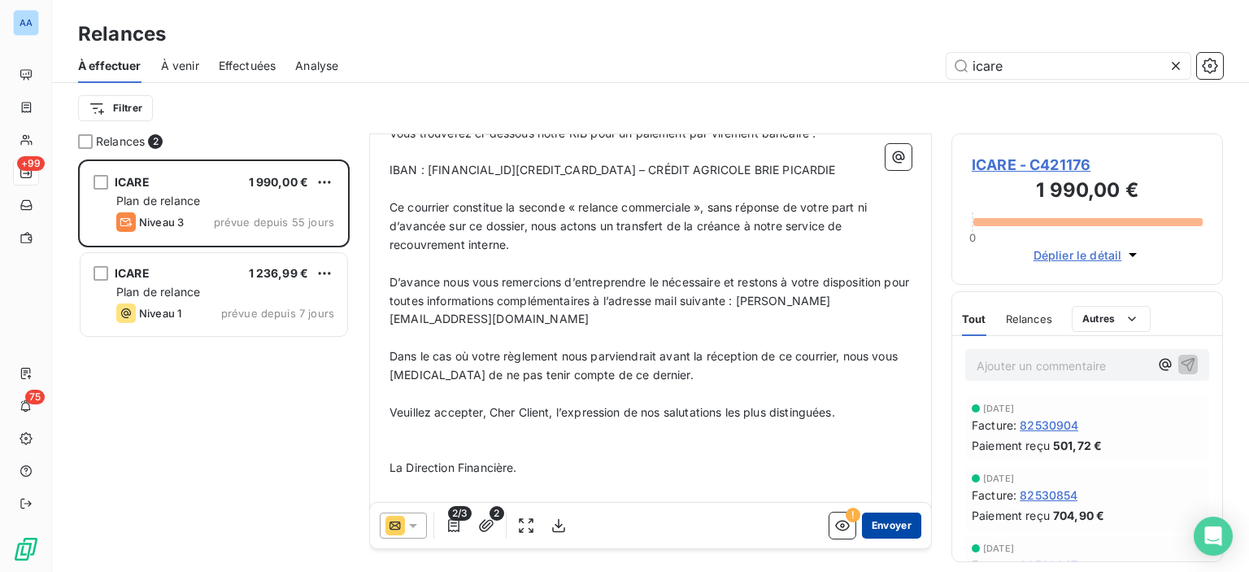
click at [883, 525] on button "Envoyer" at bounding box center [891, 525] width 59 height 26
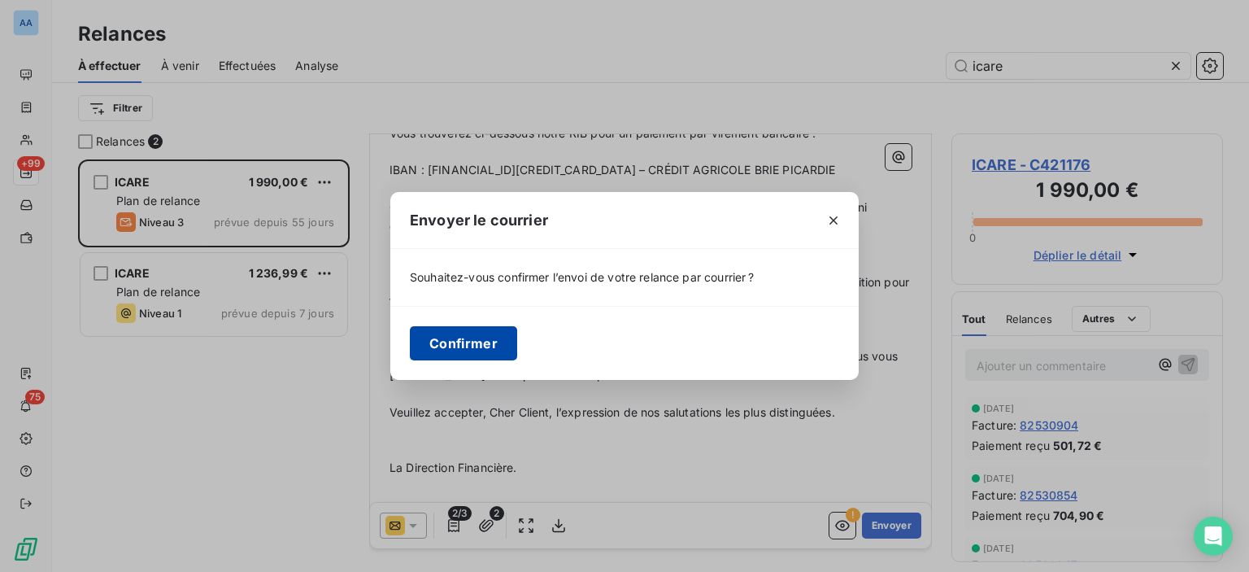
click at [442, 329] on button "Confirmer" at bounding box center [463, 343] width 107 height 34
